Goal: Task Accomplishment & Management: Manage account settings

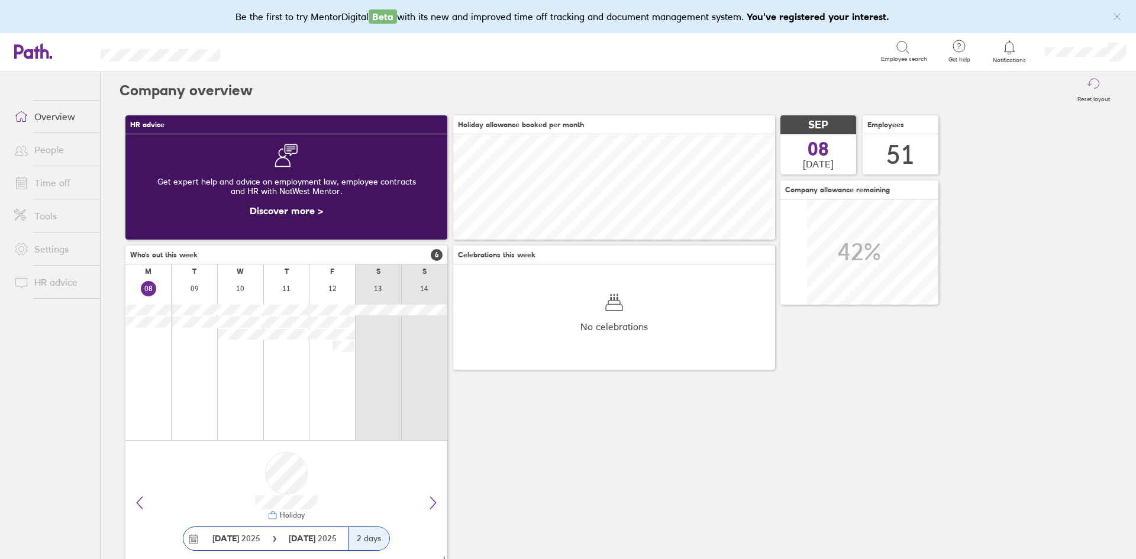
scroll to position [105, 322]
click at [54, 177] on link "Time off" at bounding box center [52, 183] width 95 height 24
